Goal: Task Accomplishment & Management: Complete application form

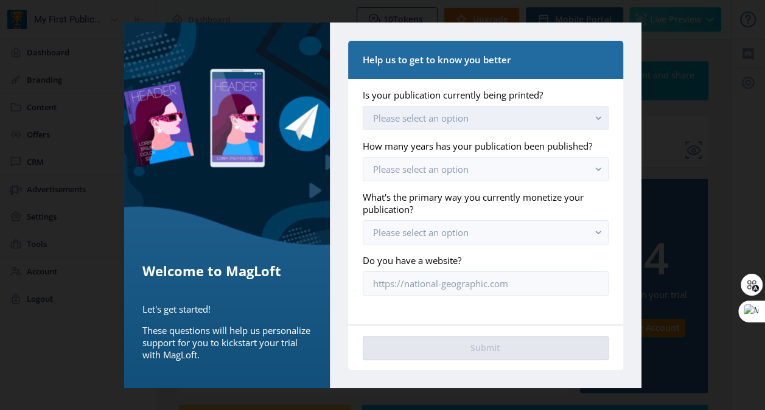
click at [440, 117] on span "Please select an option" at bounding box center [421, 118] width 96 height 12
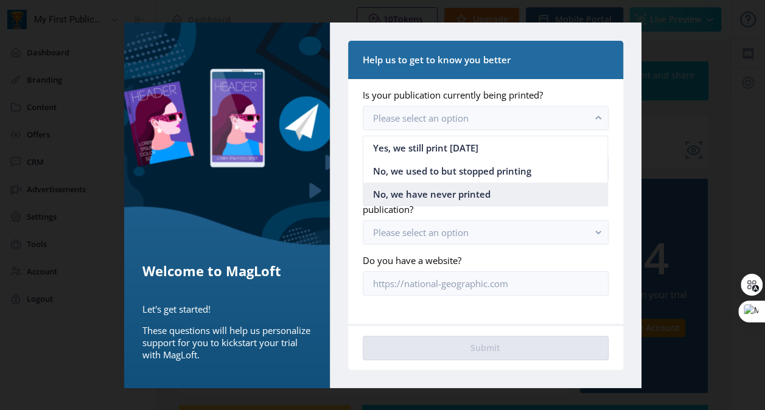
click at [453, 190] on span "No, we have never printed" at bounding box center [432, 194] width 118 height 15
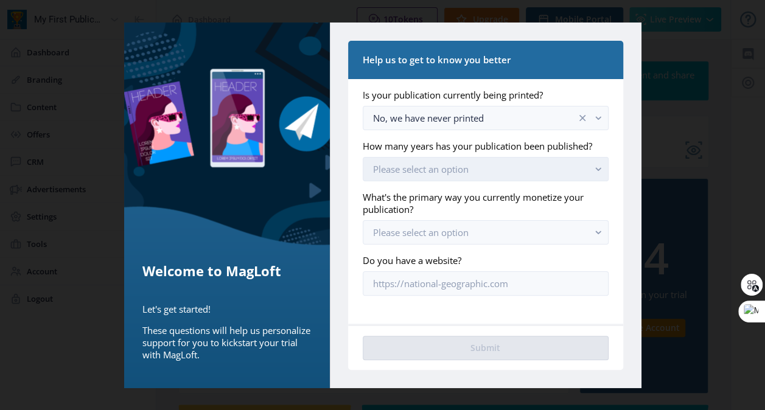
click at [482, 164] on button "Please select an option" at bounding box center [485, 169] width 245 height 24
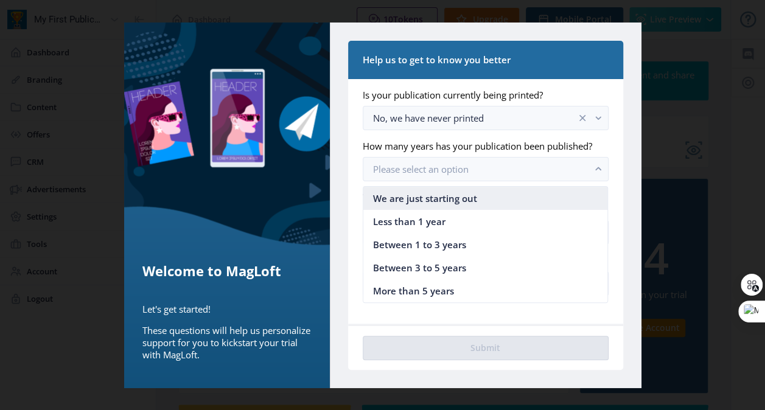
click at [440, 200] on span "We are just starting out" at bounding box center [425, 198] width 104 height 15
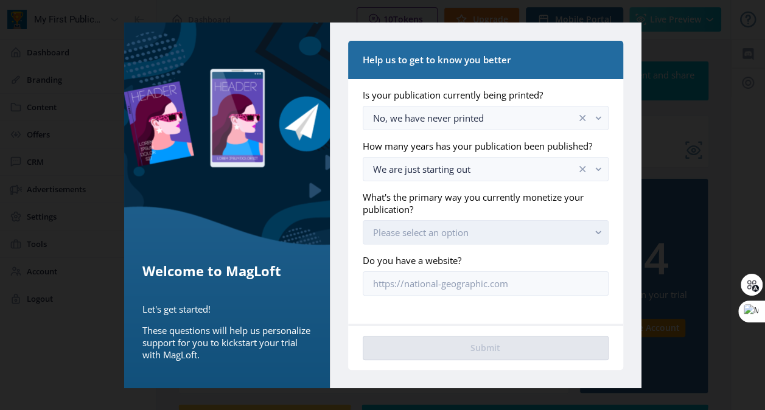
click at [467, 230] on span "Please select an option" at bounding box center [421, 233] width 96 height 12
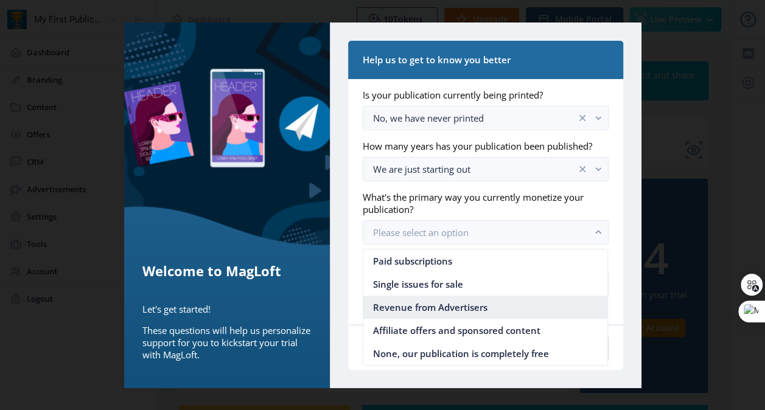
click at [467, 302] on span "Revenue from Advertisers" at bounding box center [430, 307] width 114 height 15
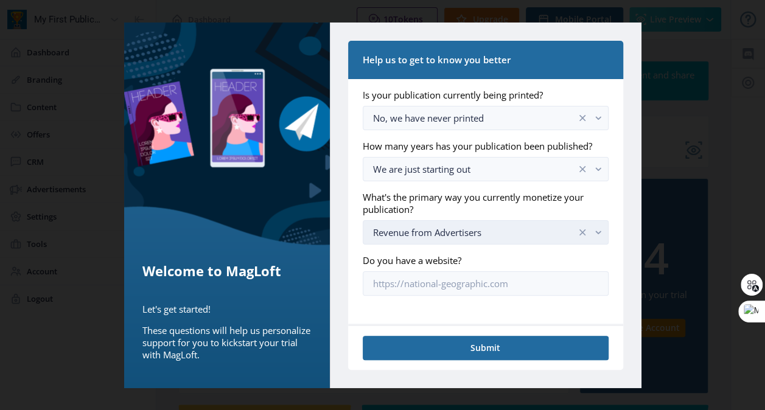
click at [468, 234] on div "Revenue from Advertisers" at bounding box center [474, 232] width 203 height 15
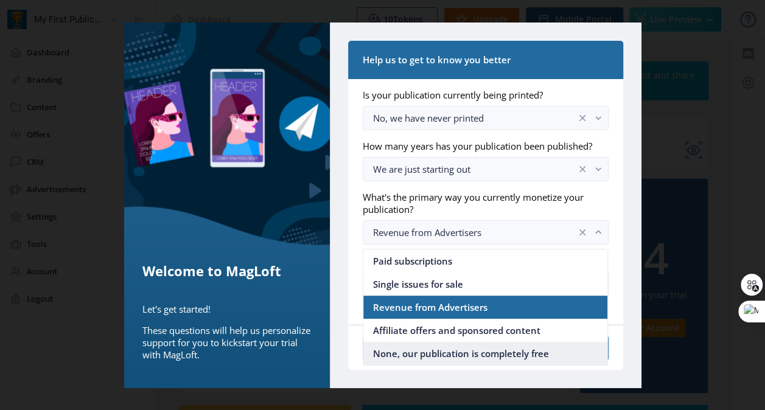
click at [444, 353] on span "None, our publication is completely free" at bounding box center [461, 354] width 176 height 15
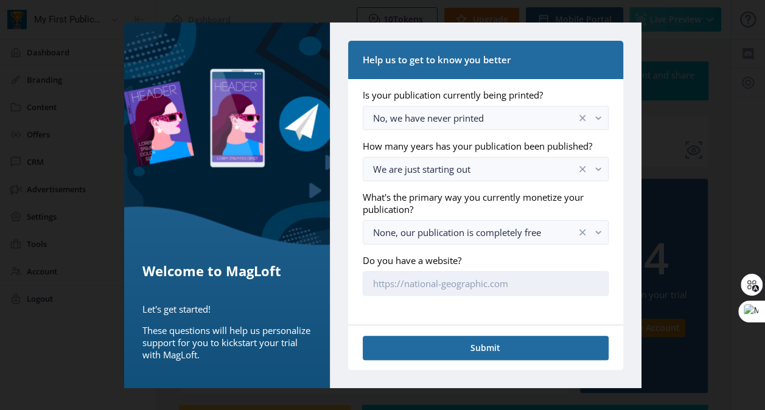
click at [460, 285] on input "Do you have a website?" at bounding box center [485, 284] width 245 height 24
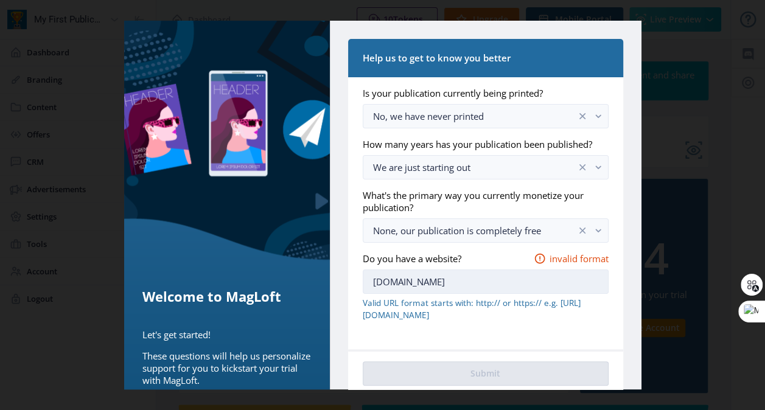
click at [372, 292] on input "[DOMAIN_NAME]" at bounding box center [485, 282] width 245 height 24
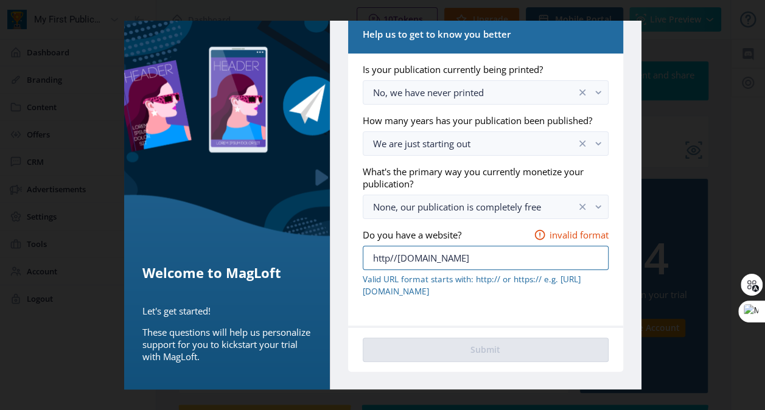
scroll to position [34, 0]
click at [385, 261] on input "http//[DOMAIN_NAME]" at bounding box center [485, 258] width 245 height 24
type input "https//[DOMAIN_NAME]"
click at [502, 362] on nb-card-footer "Submit" at bounding box center [485, 349] width 275 height 46
click at [501, 258] on input "https//[DOMAIN_NAME]" at bounding box center [485, 258] width 245 height 24
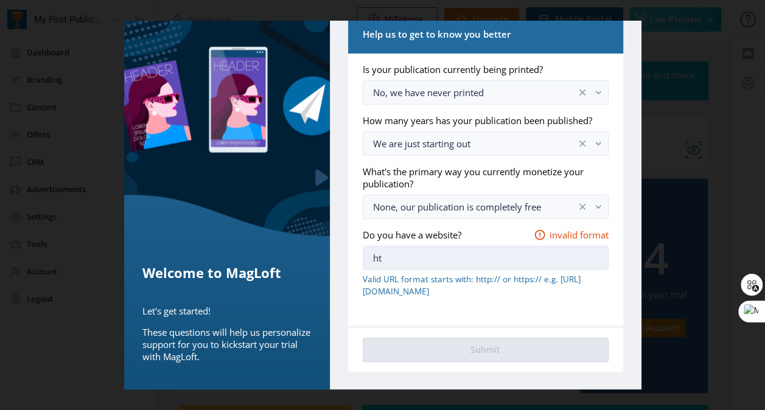
type input "h"
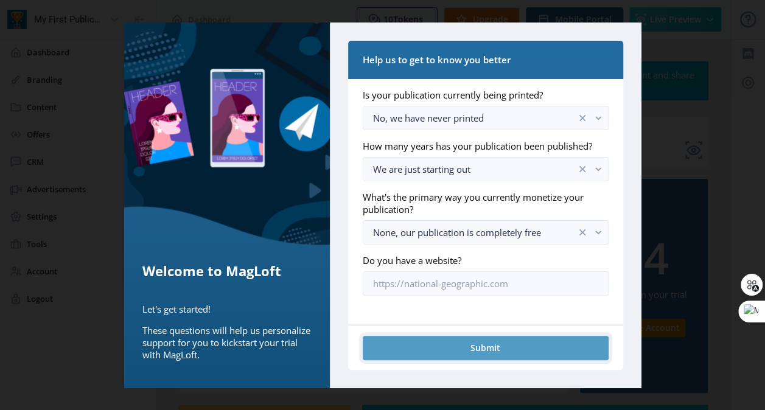
click at [509, 348] on button "Submit" at bounding box center [485, 348] width 245 height 24
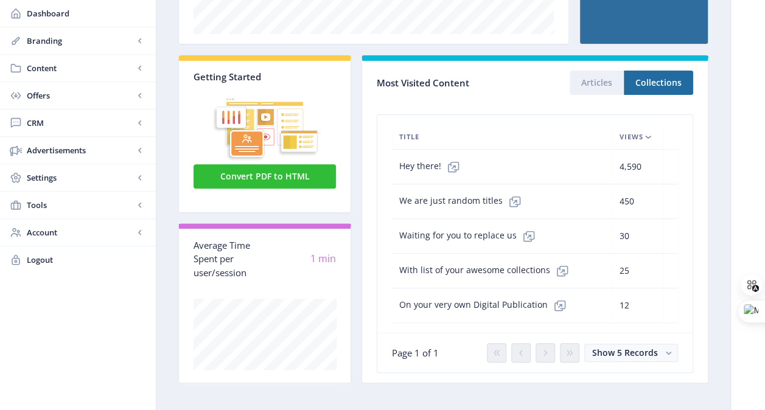
scroll to position [0, 0]
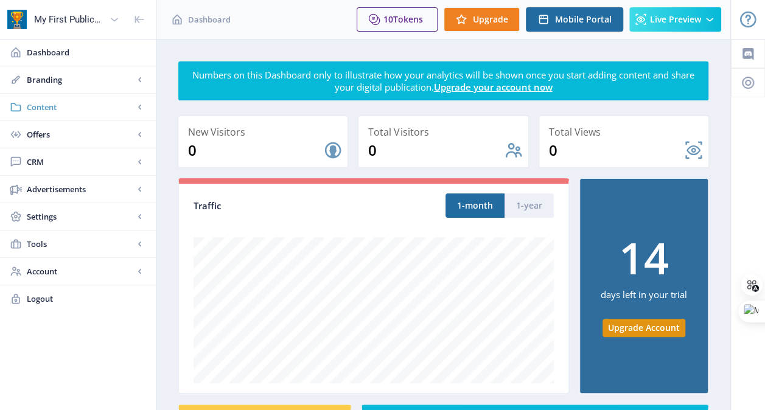
click at [67, 103] on span "Content" at bounding box center [80, 107] width 107 height 12
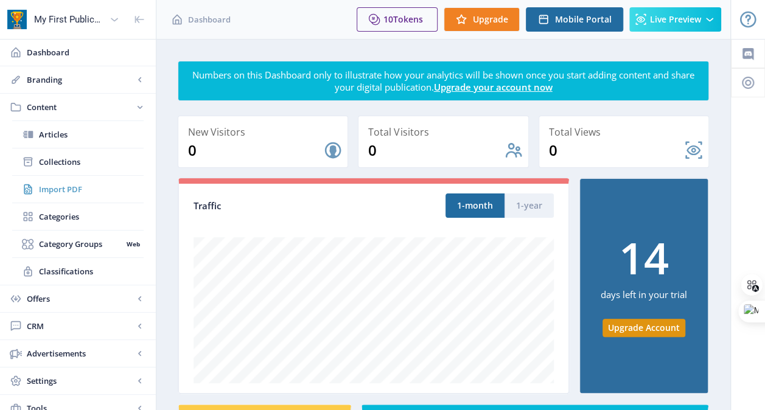
click at [80, 187] on span "Import PDF" at bounding box center [91, 189] width 105 height 12
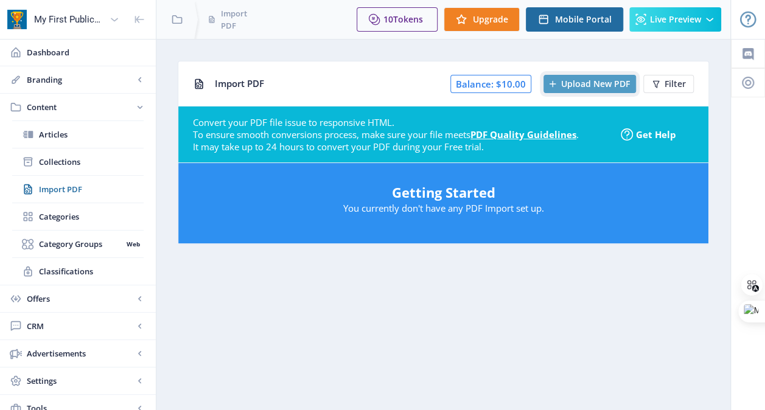
click at [582, 82] on span "Upload New PDF" at bounding box center [595, 84] width 69 height 10
